Goal: Task Accomplishment & Management: Complete application form

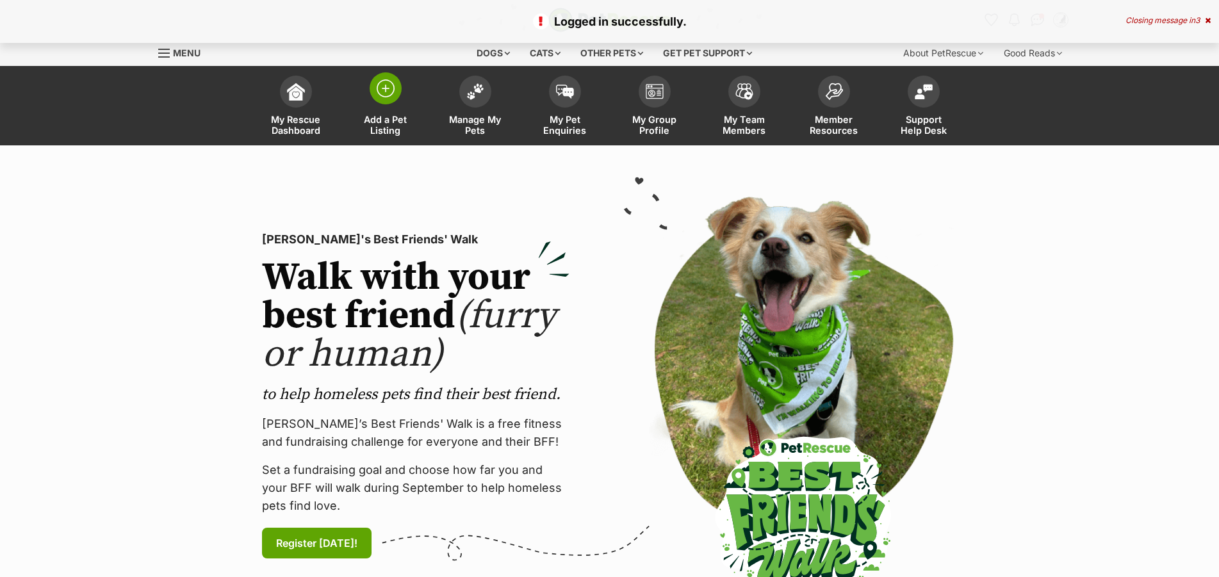
click at [391, 92] on img at bounding box center [386, 88] width 18 height 18
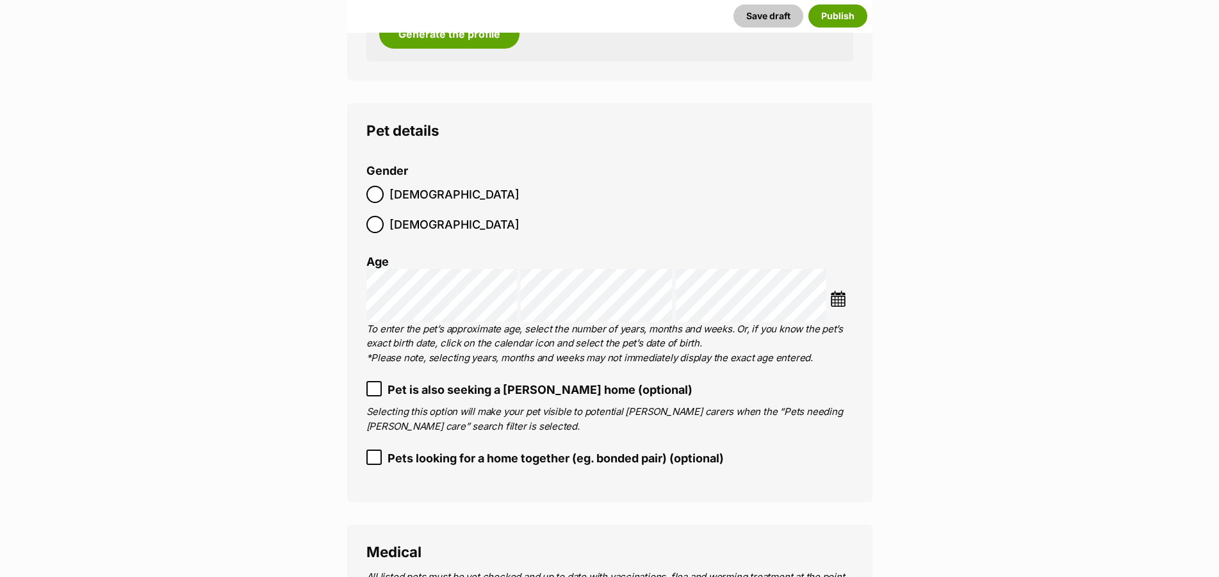
scroll to position [1568, 0]
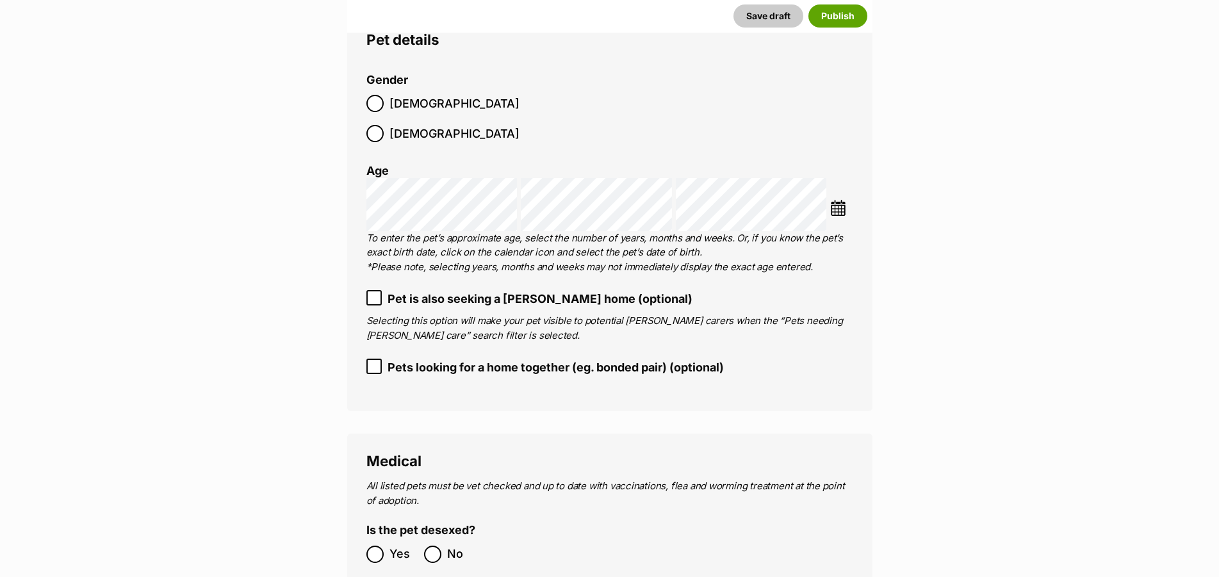
click at [841, 200] on img at bounding box center [838, 208] width 16 height 16
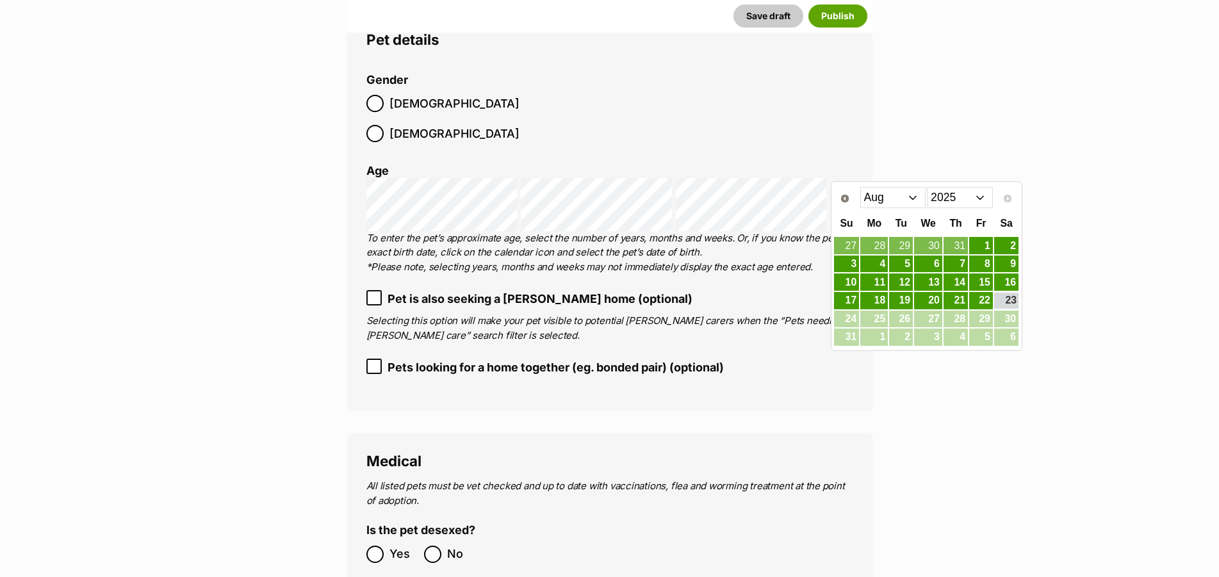
click at [860, 187] on select "Jan Feb Mar Apr May Jun [DATE] Aug" at bounding box center [893, 197] width 66 height 20
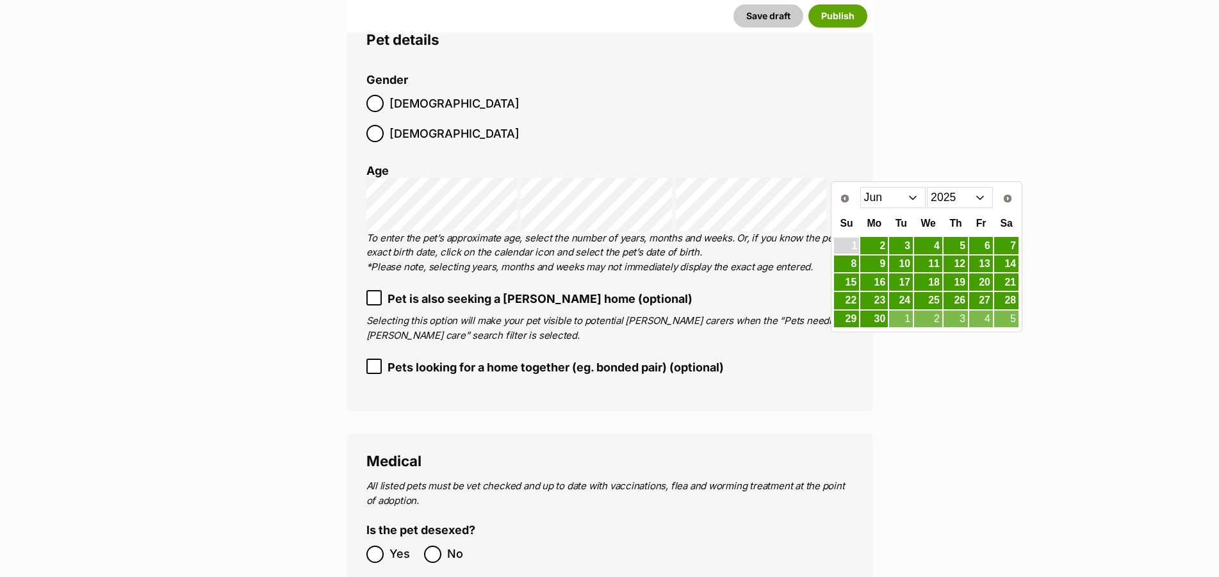
click at [850, 243] on link "1" at bounding box center [846, 246] width 25 height 16
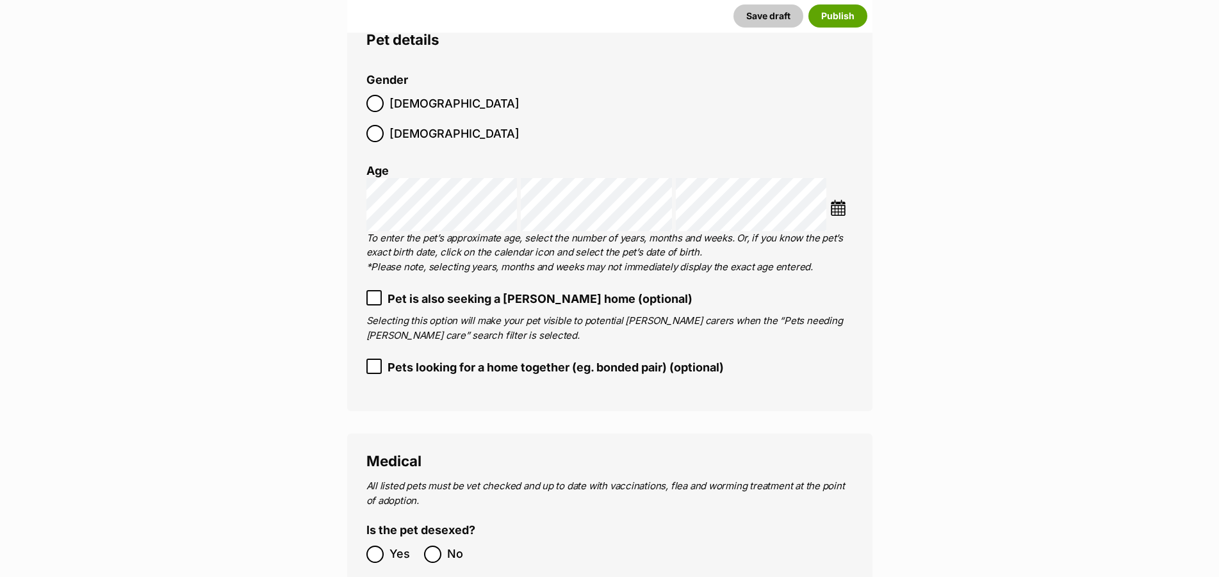
click at [838, 200] on img at bounding box center [838, 208] width 16 height 16
